Goal: Contribute content

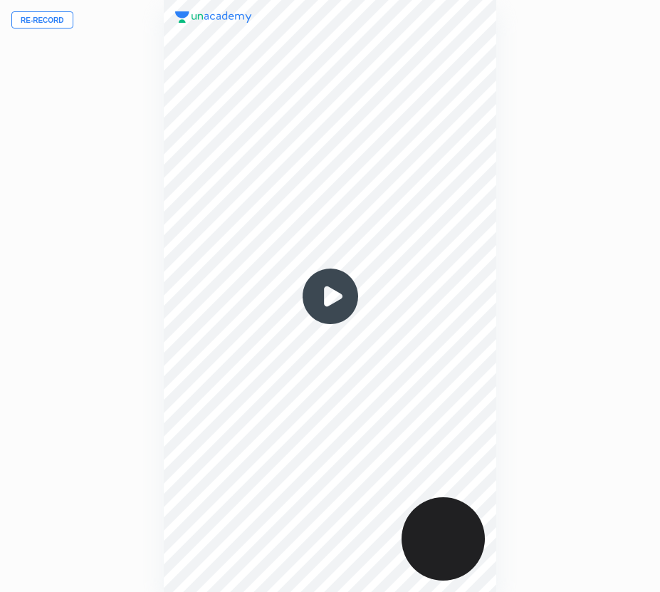
scroll to position [592, 432]
click at [56, 19] on button "Re-record" at bounding box center [42, 19] width 62 height 17
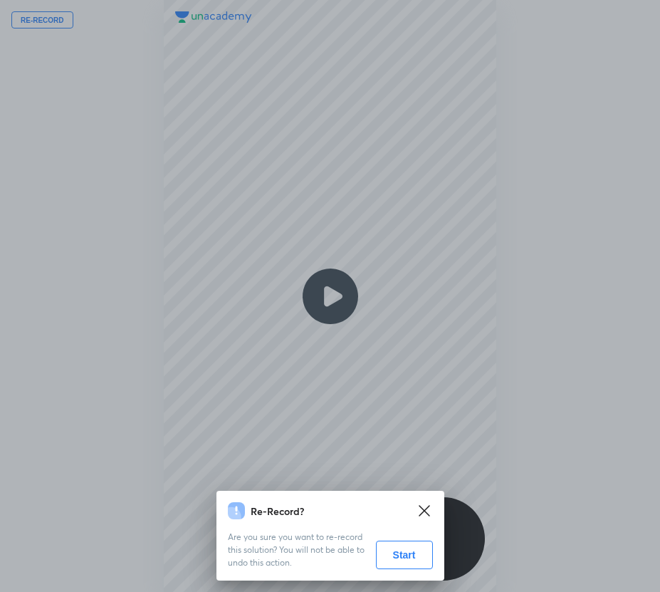
click at [395, 557] on button "Start" at bounding box center [404, 554] width 57 height 28
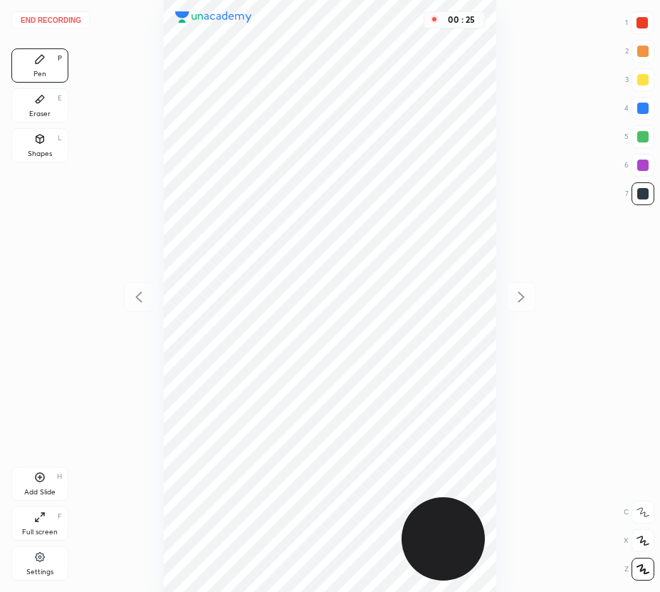
drag, startPoint x: 51, startPoint y: 105, endPoint x: 147, endPoint y: 140, distance: 102.3
click at [66, 106] on div "Eraser E" at bounding box center [39, 105] width 57 height 34
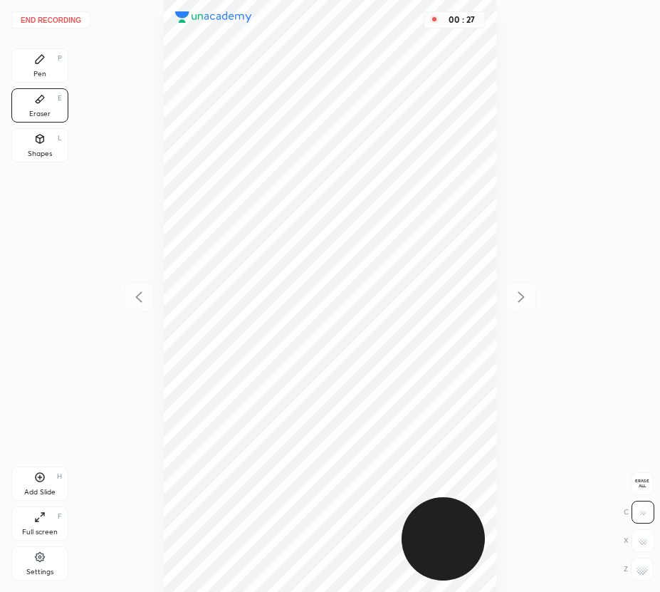
drag, startPoint x: 41, startPoint y: 61, endPoint x: 144, endPoint y: 128, distance: 122.4
click at [56, 70] on div "Pen P" at bounding box center [39, 65] width 57 height 34
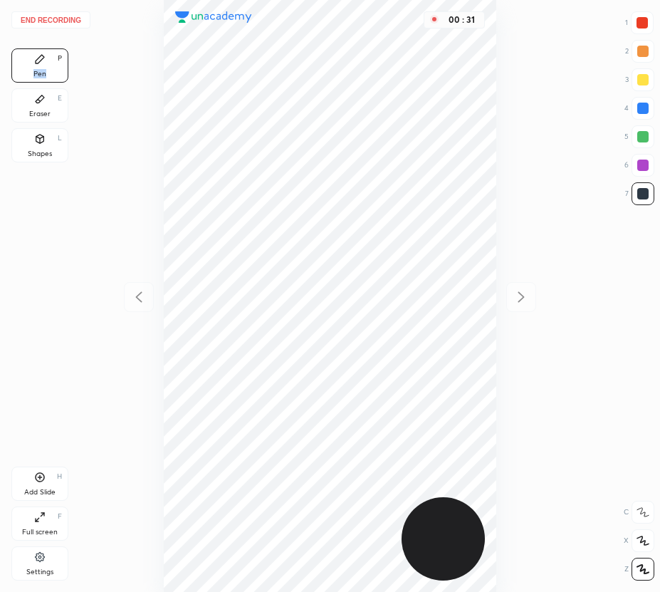
click at [645, 171] on div at bounding box center [643, 165] width 23 height 23
click at [649, 199] on div at bounding box center [643, 193] width 23 height 23
click at [54, 485] on div "Add Slide H" at bounding box center [39, 483] width 57 height 34
click at [639, 140] on div at bounding box center [642, 136] width 11 height 11
click at [135, 297] on icon at bounding box center [138, 296] width 17 height 17
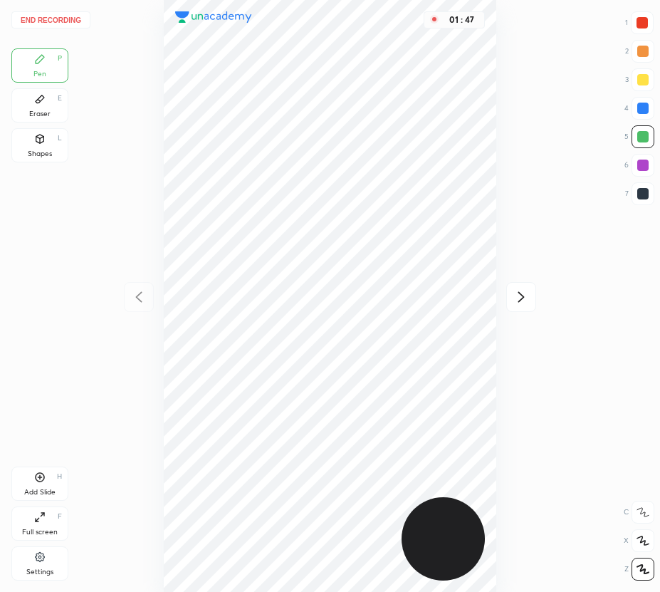
drag, startPoint x: 515, startPoint y: 295, endPoint x: 499, endPoint y: 298, distance: 15.8
click at [514, 296] on icon at bounding box center [521, 296] width 17 height 17
click at [44, 482] on icon at bounding box center [39, 476] width 11 height 11
click at [40, 112] on div "Eraser" at bounding box center [39, 113] width 21 height 7
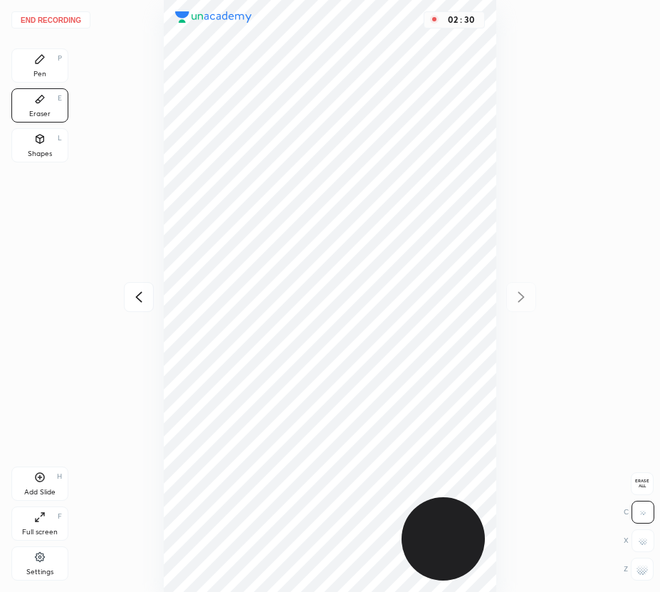
click at [31, 79] on div "Pen P" at bounding box center [39, 65] width 57 height 34
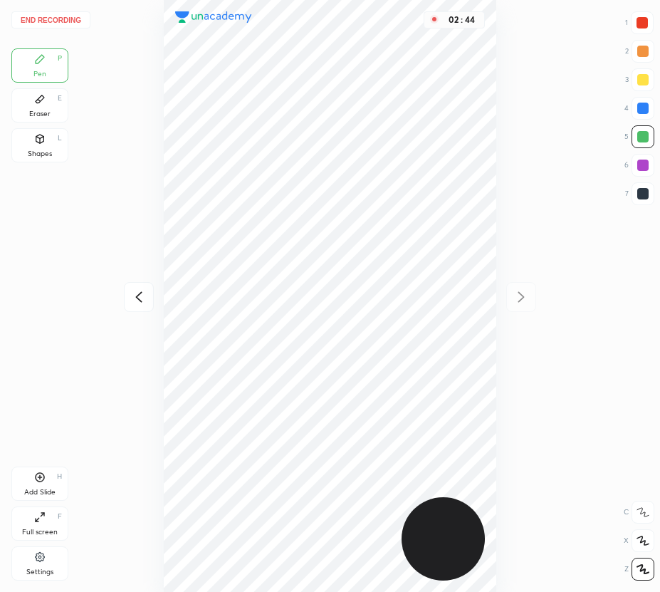
click at [60, 488] on div "Add Slide H" at bounding box center [39, 483] width 57 height 34
click at [67, 21] on button "End recording" at bounding box center [50, 19] width 79 height 17
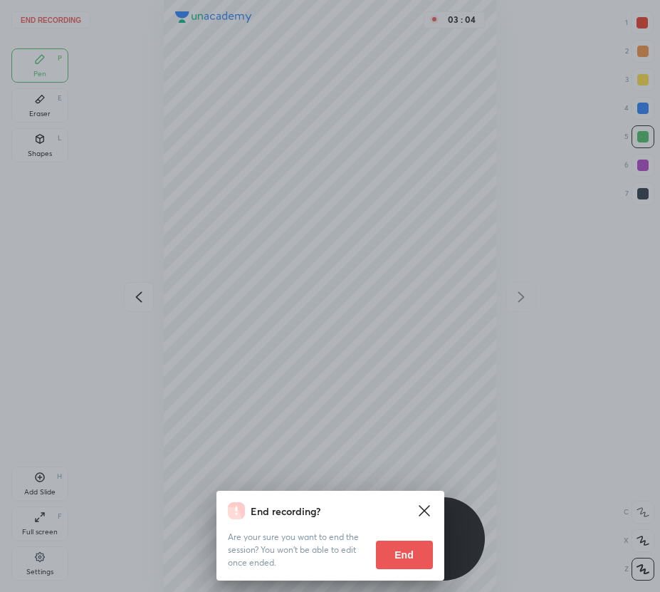
drag, startPoint x: 405, startPoint y: 549, endPoint x: 328, endPoint y: 545, distance: 77.0
click at [406, 551] on button "End" at bounding box center [404, 554] width 57 height 28
